Goal: Task Accomplishment & Management: Use online tool/utility

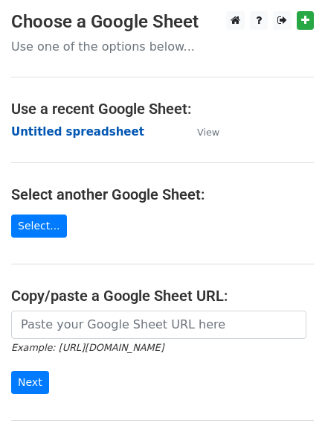
click at [95, 129] on strong "Untitled spreadsheet" at bounding box center [77, 131] width 133 height 13
click at [109, 134] on strong "Untitled spreadsheet" at bounding box center [77, 131] width 133 height 13
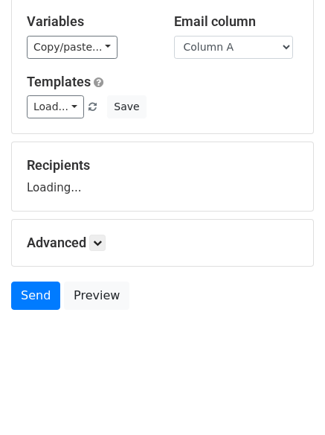
scroll to position [84, 0]
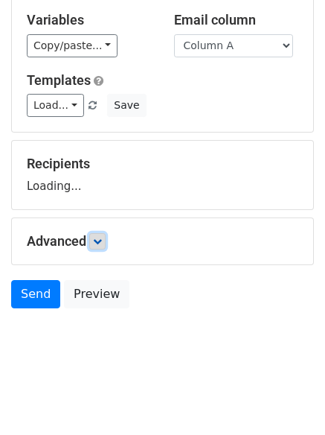
click at [97, 238] on icon at bounding box center [97, 241] width 9 height 9
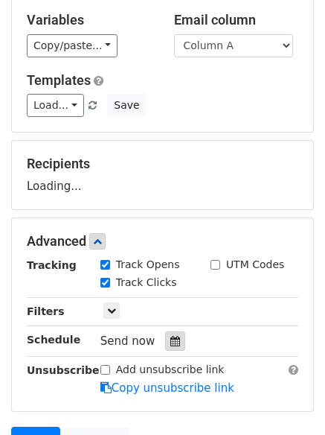
click at [171, 343] on icon at bounding box center [175, 341] width 10 height 10
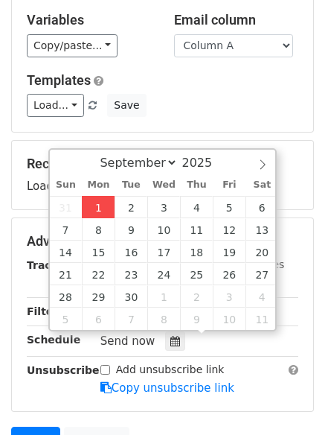
type input "2025-09-01 12:00"
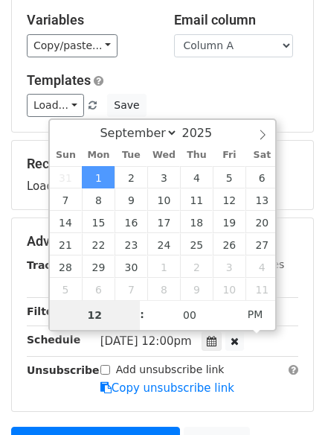
type input "4"
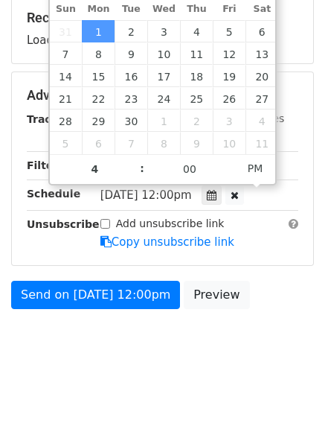
type input "2025-09-01 16:00"
click at [184, 371] on body "New Campaign Daily emails left: 50 Google Sheet: Untitled spreadsheet Variables…" at bounding box center [162, 78] width 325 height 595
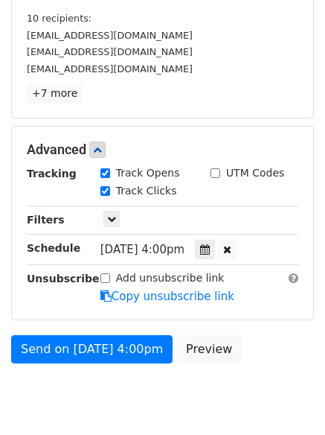
click at [137, 365] on div "Send on Sep 1 at 4:00pm Preview" at bounding box center [162, 353] width 325 height 36
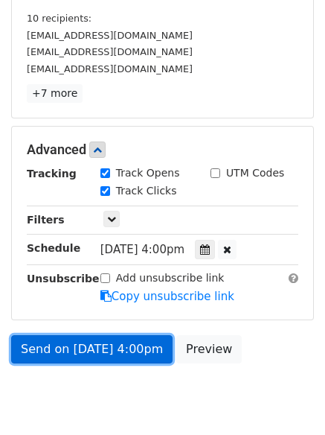
click at [140, 357] on link "Send on Sep 1 at 4:00pm" at bounding box center [91, 349] width 161 height 28
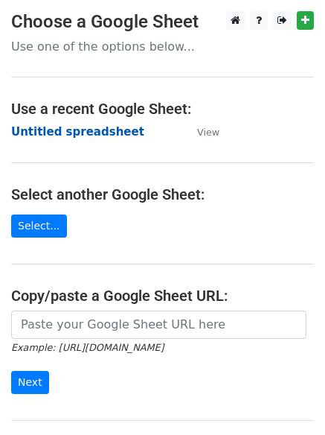
click at [95, 128] on strong "Untitled spreadsheet" at bounding box center [77, 131] width 133 height 13
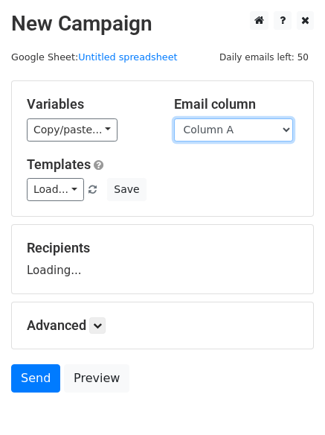
drag, startPoint x: 218, startPoint y: 129, endPoint x: 228, endPoint y: 175, distance: 46.4
click at [218, 129] on select "Column A Column B Column C Column D Column E" at bounding box center [233, 129] width 119 height 23
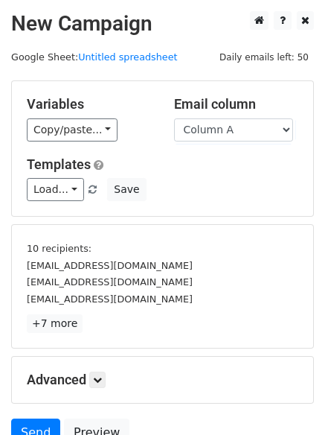
click at [228, 185] on div "Load... No templates saved Save" at bounding box center [163, 189] width 294 height 23
drag, startPoint x: 250, startPoint y: 119, endPoint x: 250, endPoint y: 134, distance: 14.9
click at [250, 119] on select "Column A Column B Column C Column D Column E" at bounding box center [233, 129] width 119 height 23
select select "Column B"
click at [174, 118] on select "Column A Column B Column C Column D Column E" at bounding box center [233, 129] width 119 height 23
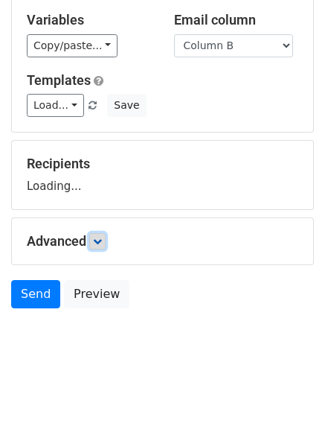
click at [102, 241] on icon at bounding box center [97, 241] width 9 height 9
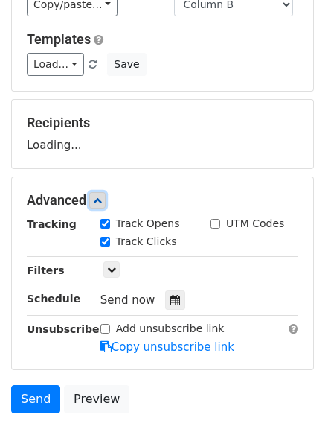
scroll to position [182, 0]
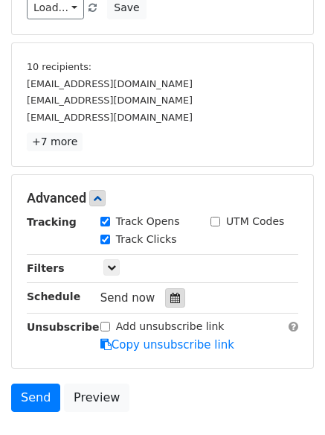
click at [170, 295] on icon at bounding box center [175, 297] width 10 height 10
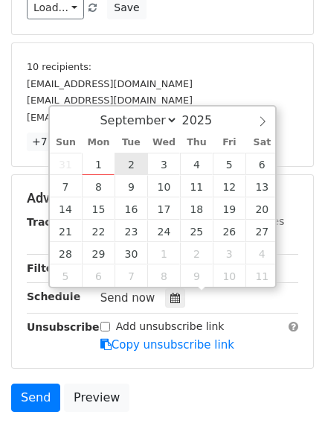
type input "2025-09-02 12:00"
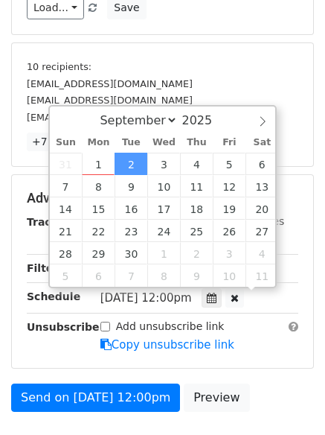
scroll to position [1, 0]
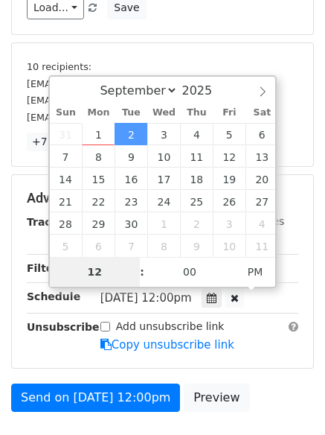
type input "5"
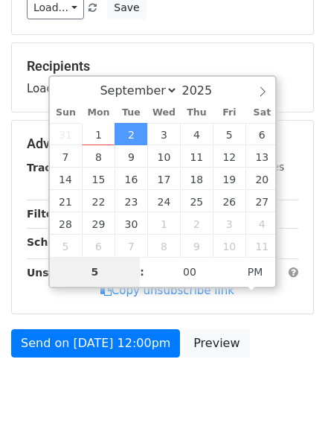
scroll to position [230, 0]
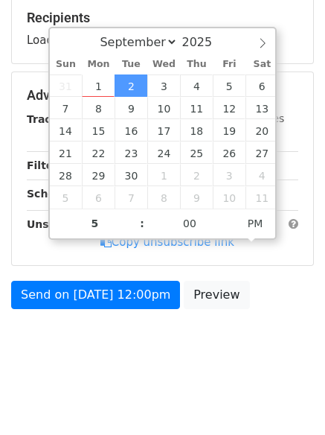
type input "2025-09-02 17:00"
click at [194, 351] on body "New Campaign Daily emails left: 50 Google Sheet: Untitled spreadsheet Variables…" at bounding box center [162, 78] width 325 height 595
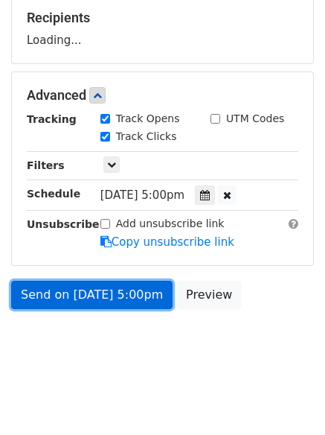
click at [124, 298] on link "Send on Sep 2 at 5:00pm" at bounding box center [91, 295] width 161 height 28
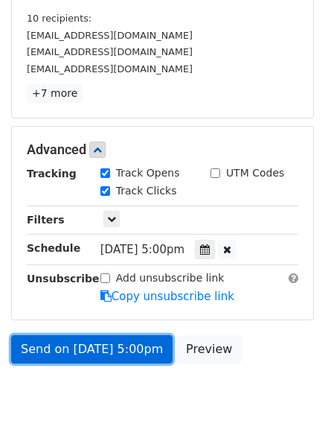
click at [143, 357] on link "Send on Sep 2 at 5:00pm" at bounding box center [91, 349] width 161 height 28
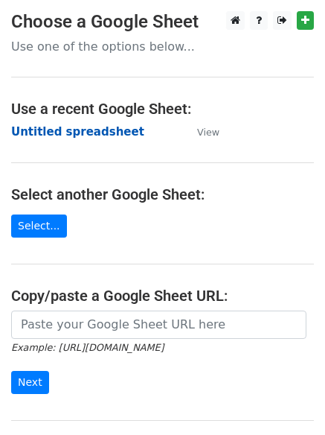
click at [99, 136] on strong "Untitled spreadsheet" at bounding box center [77, 131] width 133 height 13
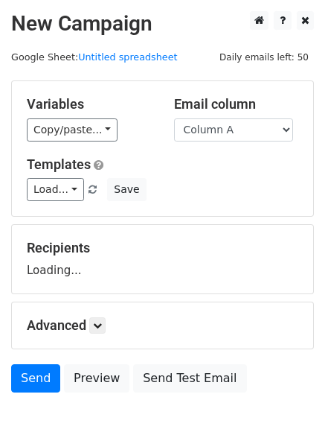
click at [292, 129] on select "Column A Column B Column C Column D Column E" at bounding box center [233, 129] width 119 height 23
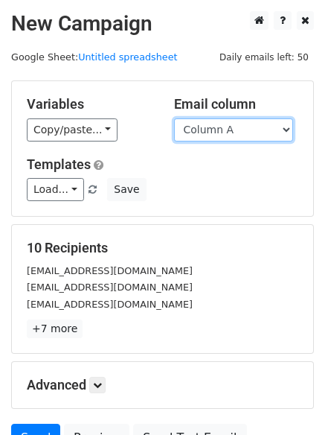
click at [279, 135] on select "Column A Column B Column C Column D Column E" at bounding box center [233, 129] width 119 height 23
select select "Column C"
click at [174, 118] on select "Column A Column B Column C Column D Column E" at bounding box center [233, 129] width 119 height 23
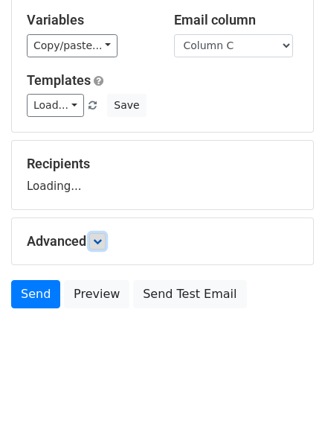
click at [103, 246] on link at bounding box center [97, 241] width 16 height 16
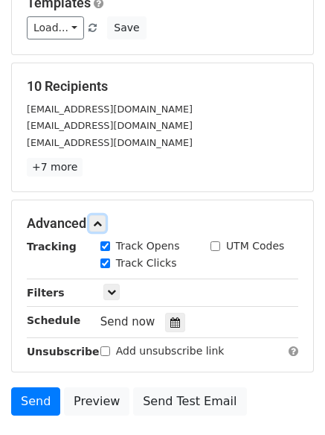
scroll to position [255, 0]
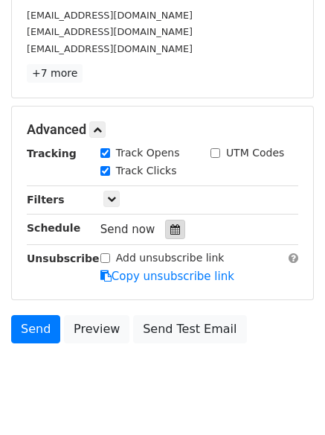
click at [172, 232] on icon at bounding box center [175, 229] width 10 height 10
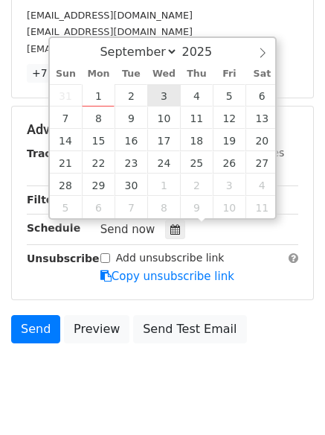
type input "2025-09-03 12:00"
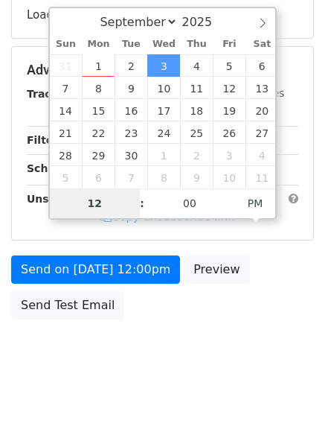
type input "6"
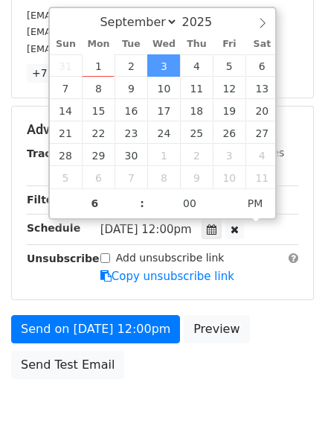
type input "2025-09-03 18:00"
click at [178, 383] on div "Send on Sep 3 at 12:00pm Preview Send Test Email" at bounding box center [162, 350] width 325 height 71
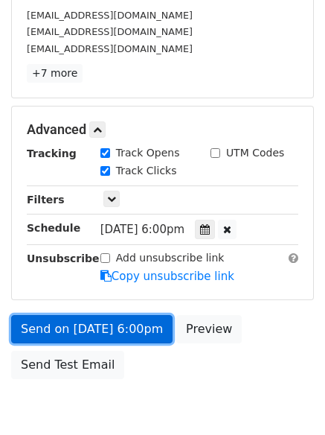
click at [118, 333] on link "Send on Sep 3 at 6:00pm" at bounding box center [91, 329] width 161 height 28
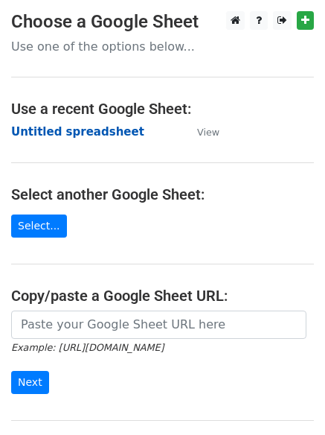
click at [94, 138] on strong "Untitled spreadsheet" at bounding box center [77, 131] width 133 height 13
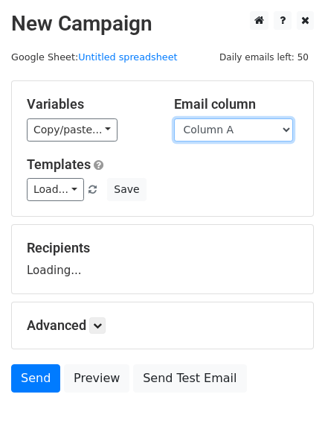
drag, startPoint x: 0, startPoint y: 0, endPoint x: 217, endPoint y: 132, distance: 254.5
click at [217, 132] on select "Column A Column B Column C Column D Column E" at bounding box center [233, 129] width 119 height 23
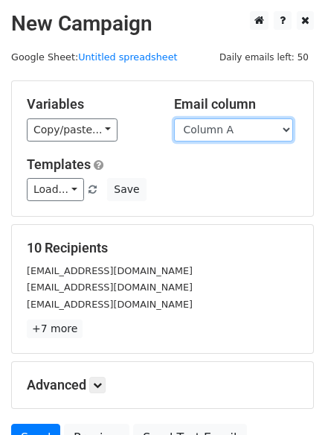
click at [239, 124] on select "Column A Column B Column C Column D Column E" at bounding box center [233, 129] width 119 height 23
select select "Column D"
click at [174, 118] on select "Column A Column B Column C Column D Column E" at bounding box center [233, 129] width 119 height 23
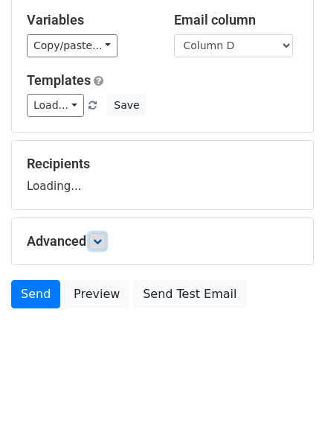
click at [105, 246] on link at bounding box center [97, 241] width 16 height 16
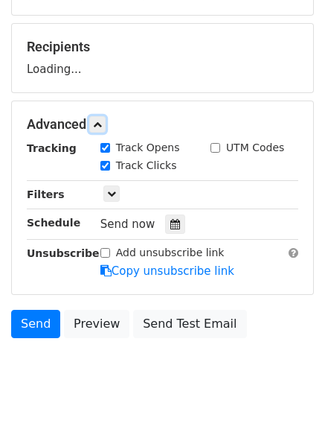
scroll to position [217, 0]
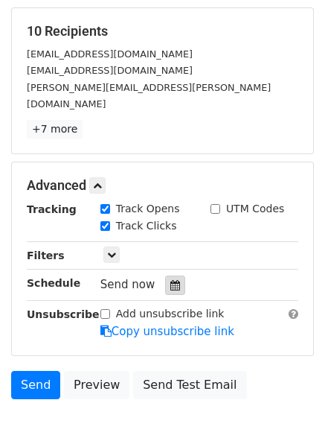
click at [170, 280] on icon at bounding box center [175, 285] width 10 height 10
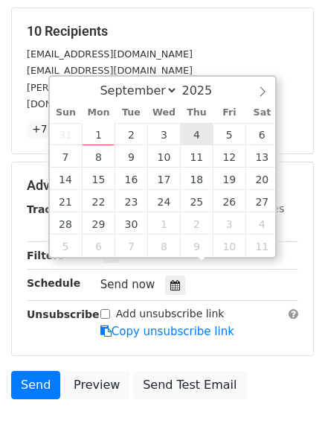
type input "2025-09-04 12:00"
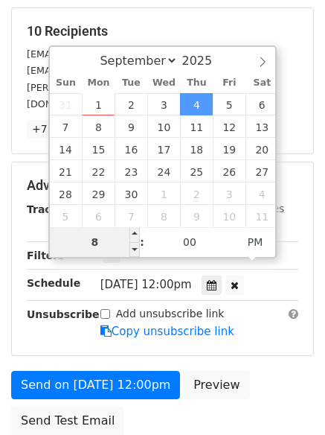
click at [115, 229] on input "8" at bounding box center [95, 242] width 91 height 30
type input "7"
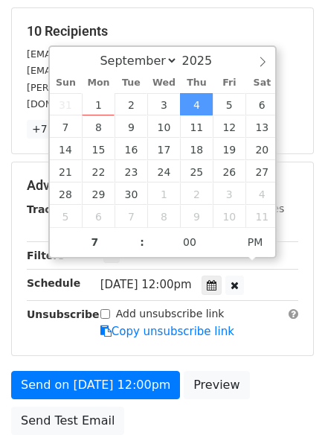
type input "2025-09-04 19:00"
click at [161, 405] on div "Send on Sep 4 at 12:00pm Preview Send Test Email" at bounding box center [162, 406] width 325 height 71
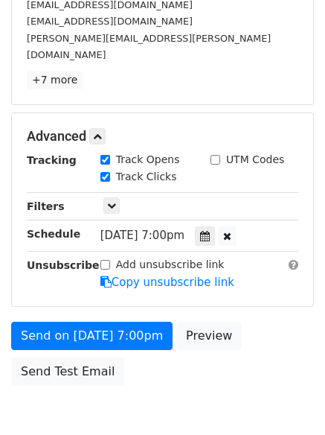
scroll to position [325, 0]
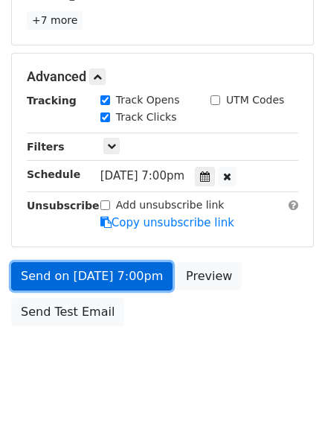
click at [131, 264] on link "Send on Sep 4 at 7:00pm" at bounding box center [91, 276] width 161 height 28
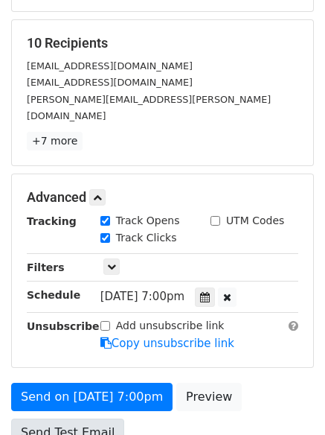
scroll to position [0, 0]
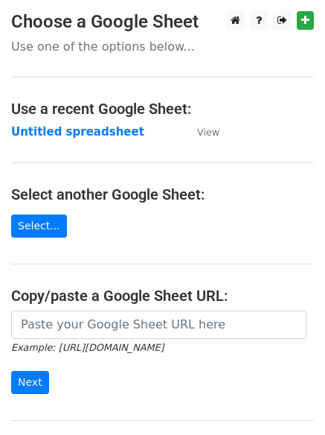
click at [98, 141] on main "Choose a Google Sheet Use one of the options below... Use a recent Google Sheet…" at bounding box center [162, 242] width 325 height 462
click at [98, 136] on strong "Untitled spreadsheet" at bounding box center [77, 131] width 133 height 13
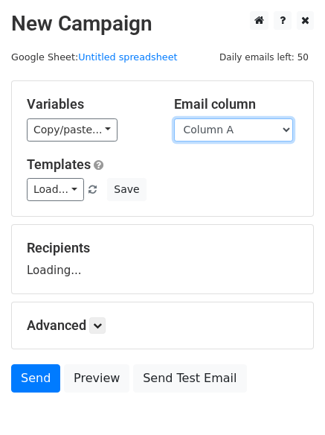
click at [254, 129] on select "Column A Column B Column C Column D Column E" at bounding box center [233, 129] width 119 height 23
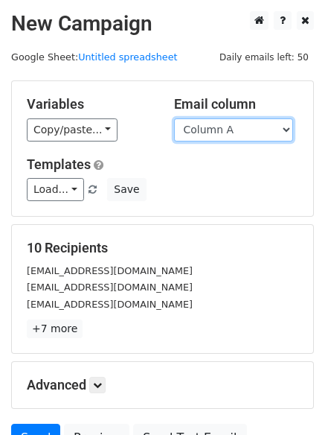
drag, startPoint x: 240, startPoint y: 130, endPoint x: 235, endPoint y: 140, distance: 10.7
click at [240, 130] on select "Column A Column B Column C Column D Column E" at bounding box center [233, 129] width 119 height 23
select select "Column E"
click at [174, 118] on select "Column A Column B Column C Column D Column E" at bounding box center [233, 129] width 119 height 23
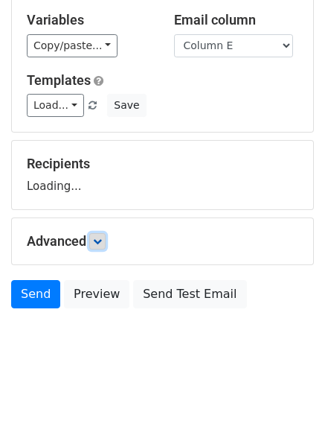
click at [102, 240] on icon at bounding box center [97, 241] width 9 height 9
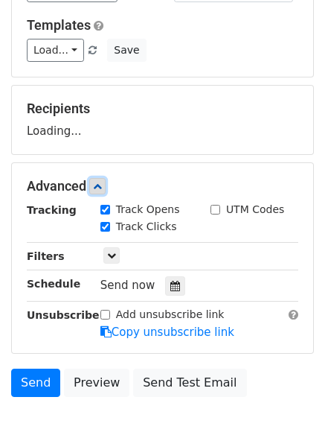
scroll to position [191, 0]
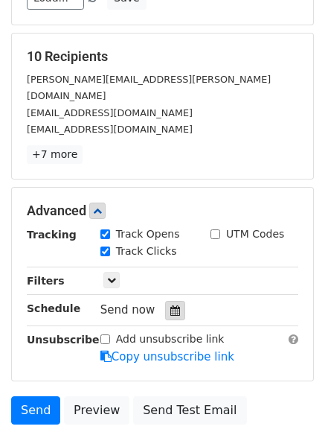
click at [165, 301] on div at bounding box center [175, 310] width 20 height 19
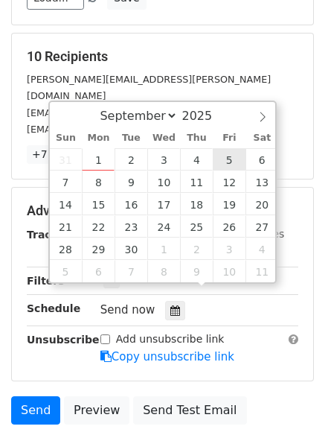
type input "[DATE] 12:00"
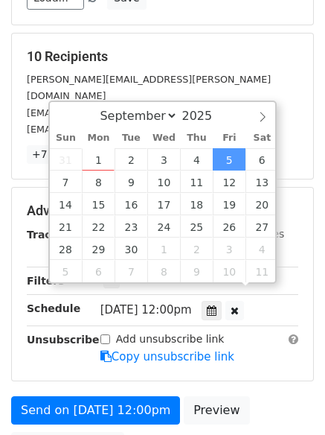
scroll to position [1, 0]
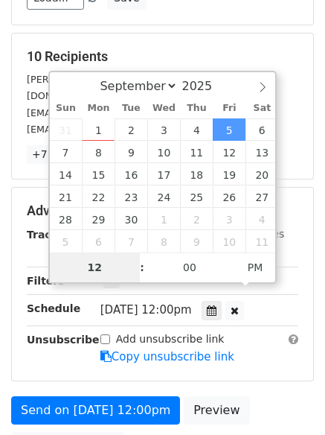
type input "8"
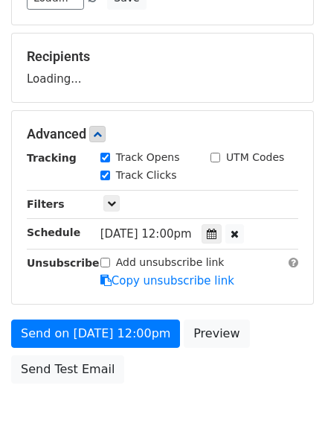
type input "[DATE] 20:00"
click at [193, 401] on body "New Campaign Daily emails left: 50 Google Sheet: Untitled spreadsheet Variables…" at bounding box center [162, 135] width 325 height 630
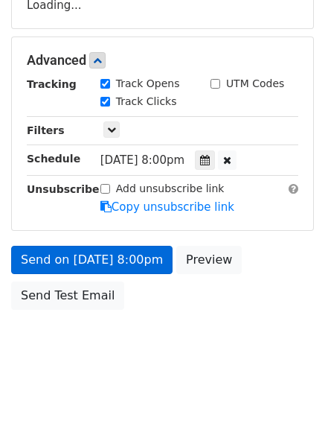
scroll to position [266, 0]
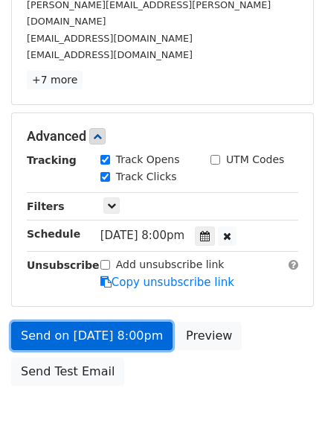
click at [139, 321] on link "Send on [DATE] 8:00pm" at bounding box center [91, 335] width 161 height 28
